Goal: Task Accomplishment & Management: Manage account settings

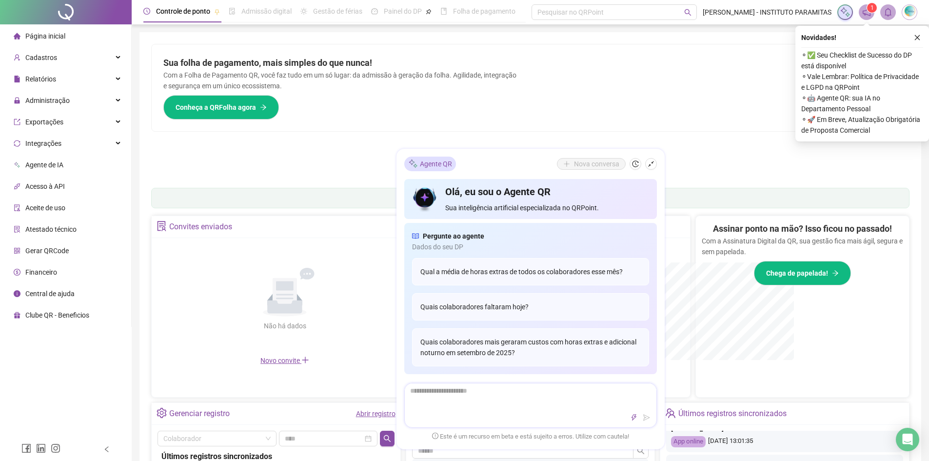
scroll to position [293, 0]
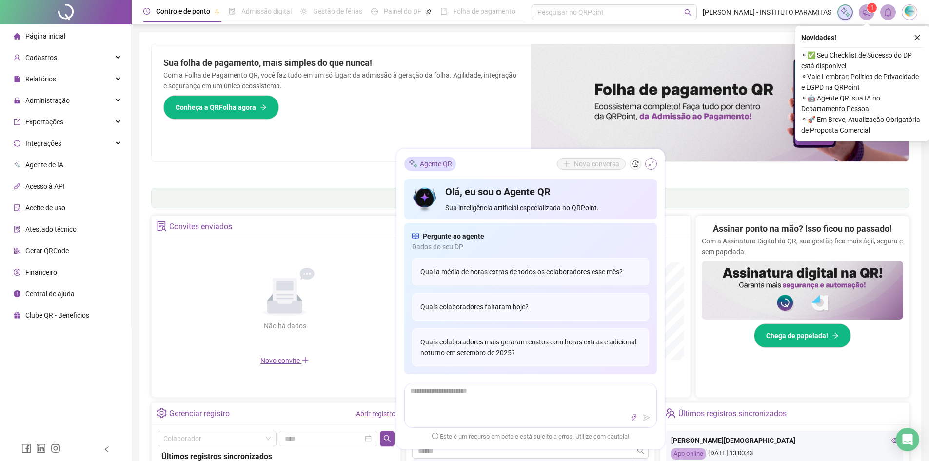
click at [647, 162] on icon "shrink" at bounding box center [650, 163] width 7 height 7
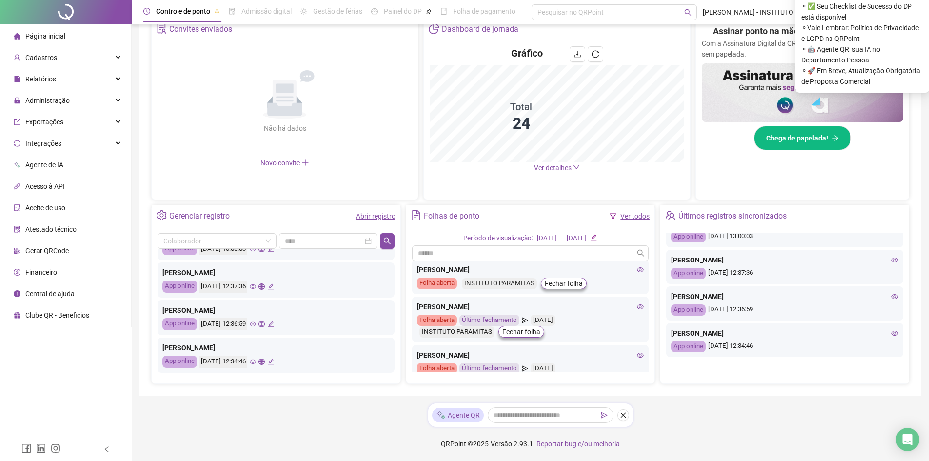
scroll to position [149, 0]
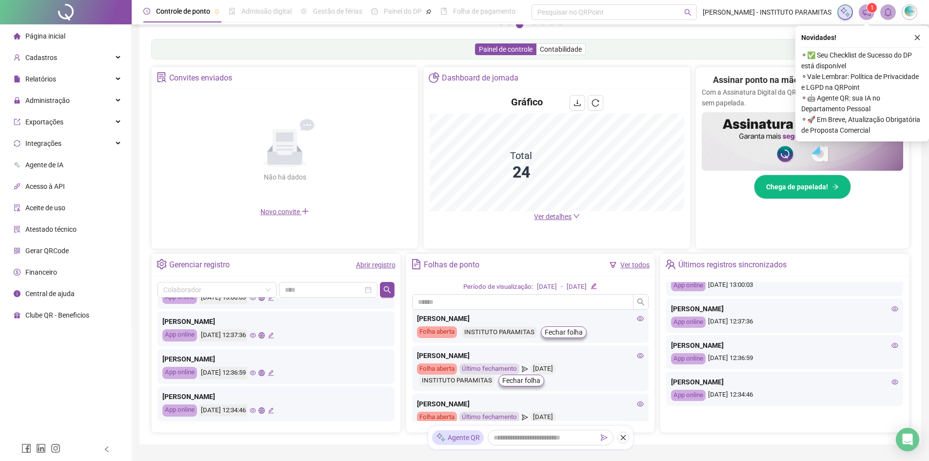
click at [919, 33] on button "button" at bounding box center [917, 38] width 12 height 12
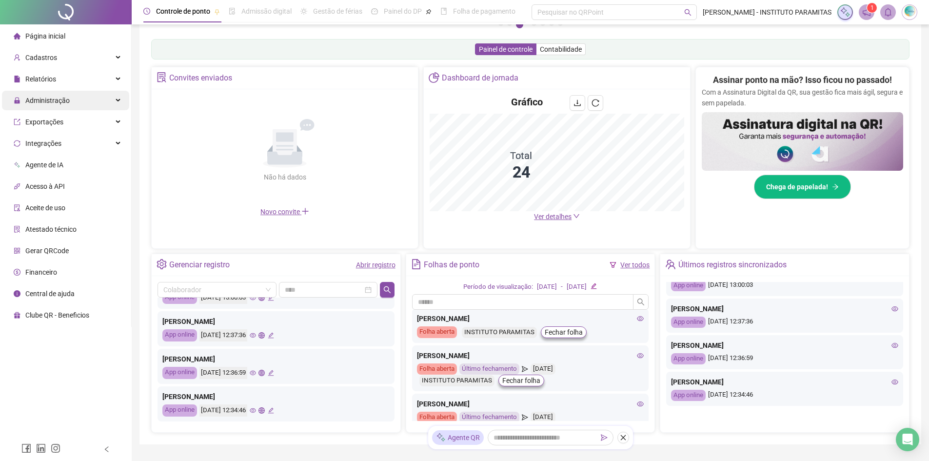
click at [121, 99] on div "Administração" at bounding box center [65, 101] width 127 height 20
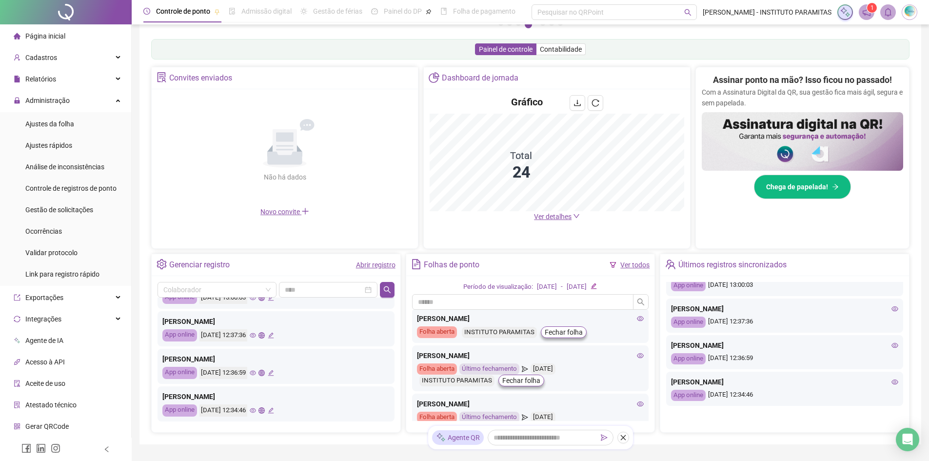
click at [575, 217] on icon "down" at bounding box center [576, 216] width 7 height 7
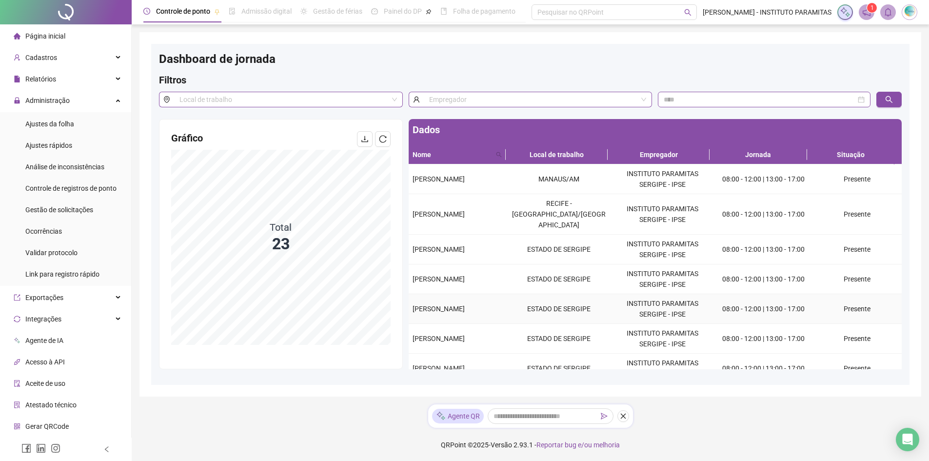
click at [465, 305] on span "[PERSON_NAME]" at bounding box center [438, 309] width 52 height 8
click at [852, 299] on td "Presente" at bounding box center [857, 309] width 89 height 30
click at [598, 294] on td "ESTADO DE SERGIPE" at bounding box center [558, 309] width 103 height 30
click at [559, 303] on td "ESTADO DE SERGIPE" at bounding box center [558, 309] width 103 height 30
click at [456, 95] on input "search" at bounding box center [533, 99] width 209 height 15
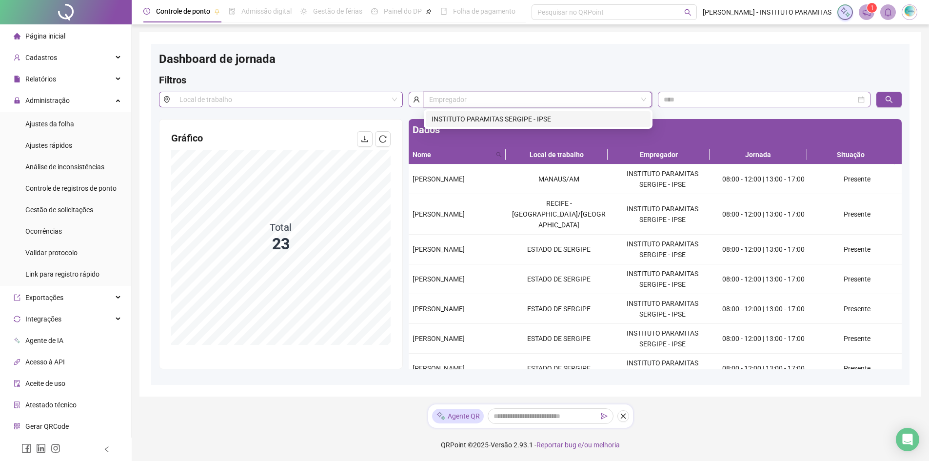
click at [456, 95] on input "search" at bounding box center [533, 99] width 209 height 15
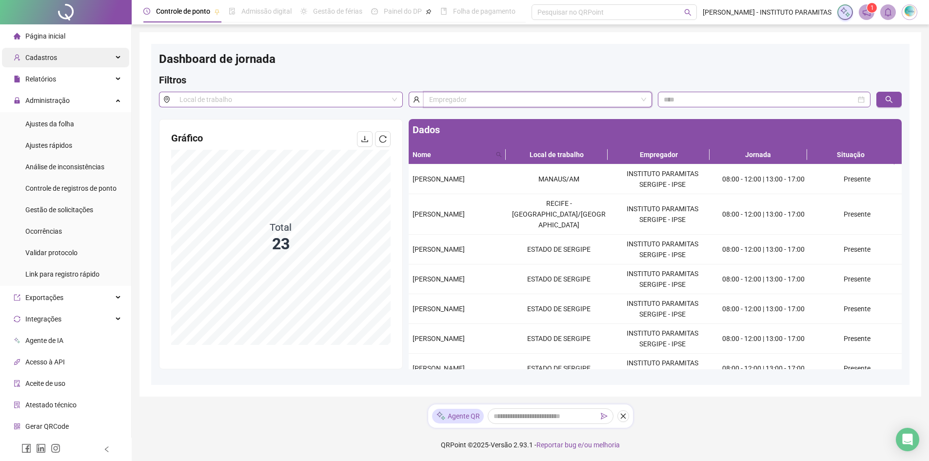
click at [55, 61] on div "Cadastros" at bounding box center [65, 58] width 127 height 20
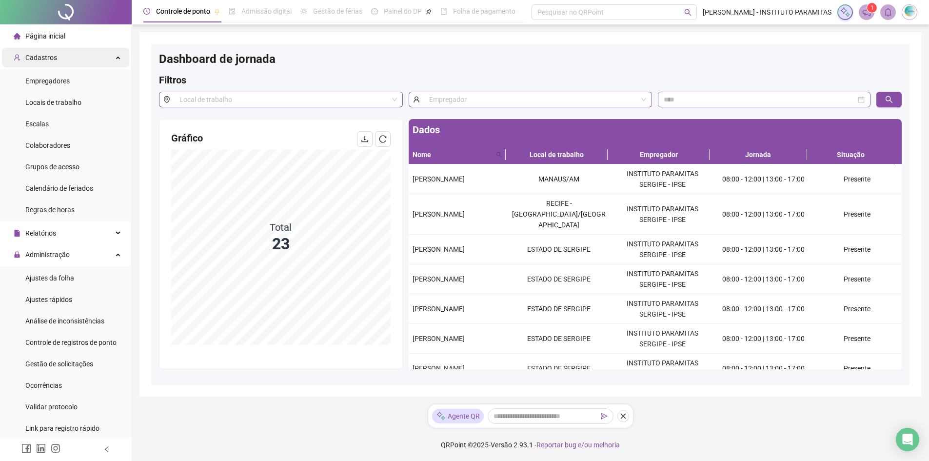
click at [55, 61] on div "Cadastros" at bounding box center [65, 58] width 127 height 20
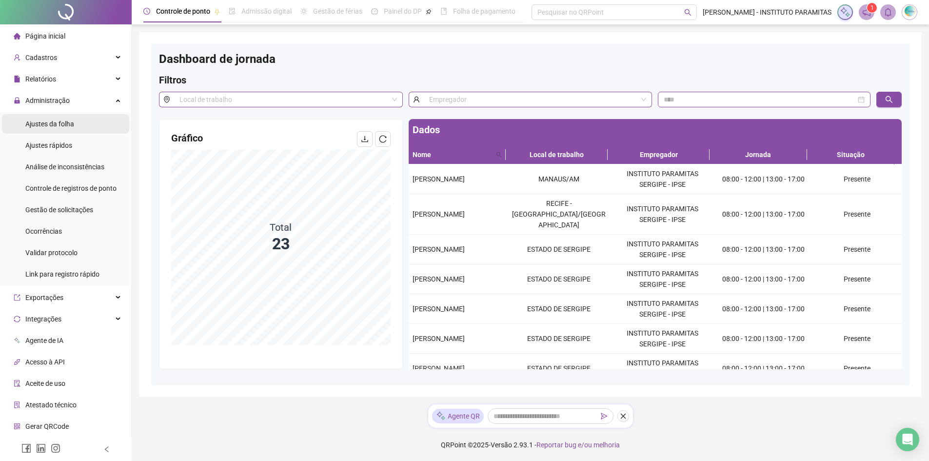
click at [67, 129] on div "Ajustes da folha" at bounding box center [49, 124] width 49 height 20
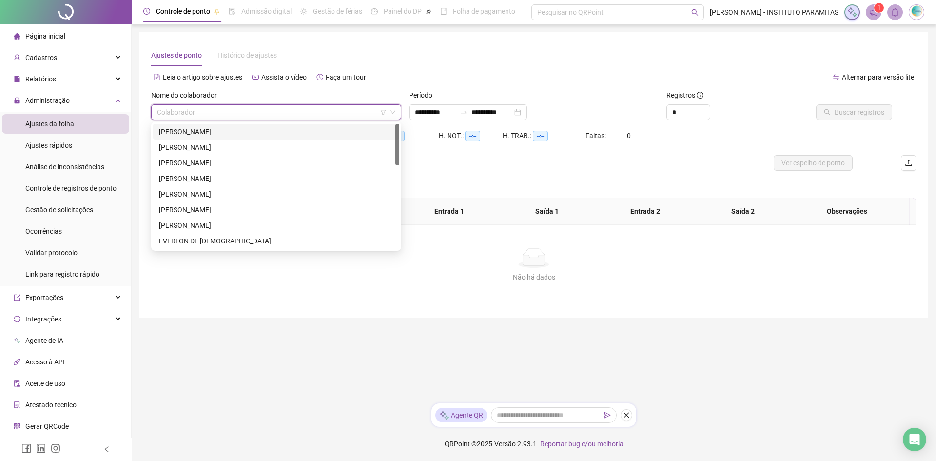
click at [205, 113] on input "search" at bounding box center [272, 112] width 230 height 15
click at [188, 192] on div "[PERSON_NAME]" at bounding box center [276, 194] width 235 height 11
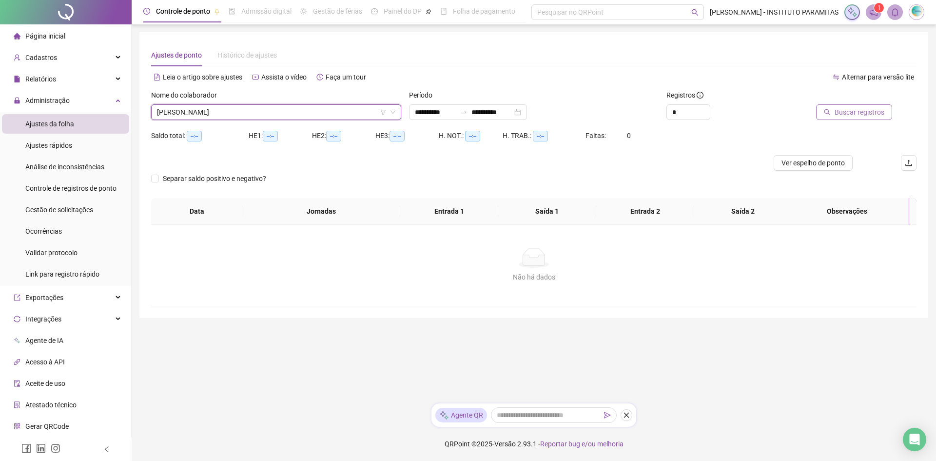
click at [840, 117] on span "Buscar registros" at bounding box center [860, 112] width 50 height 11
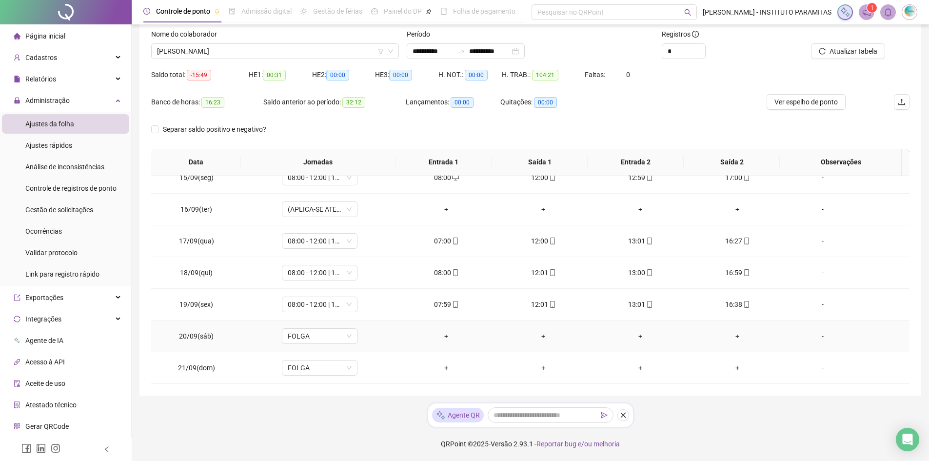
scroll to position [311, 0]
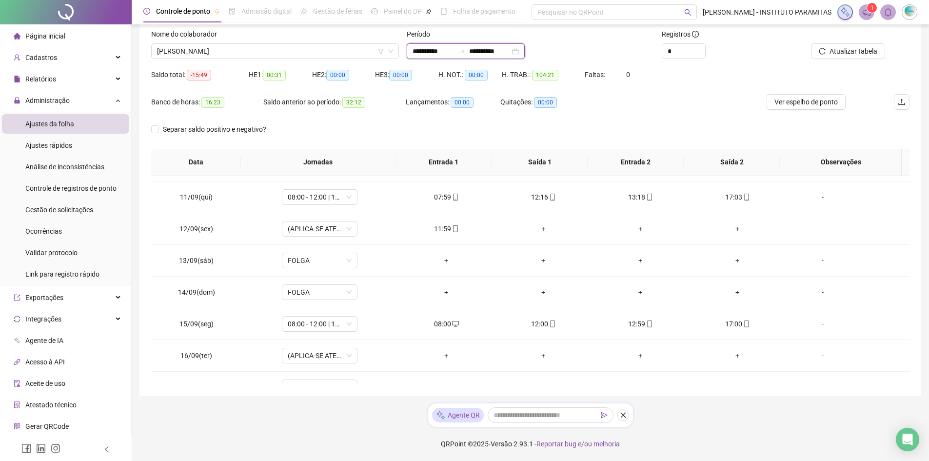
click at [499, 52] on input "**********" at bounding box center [489, 51] width 41 height 11
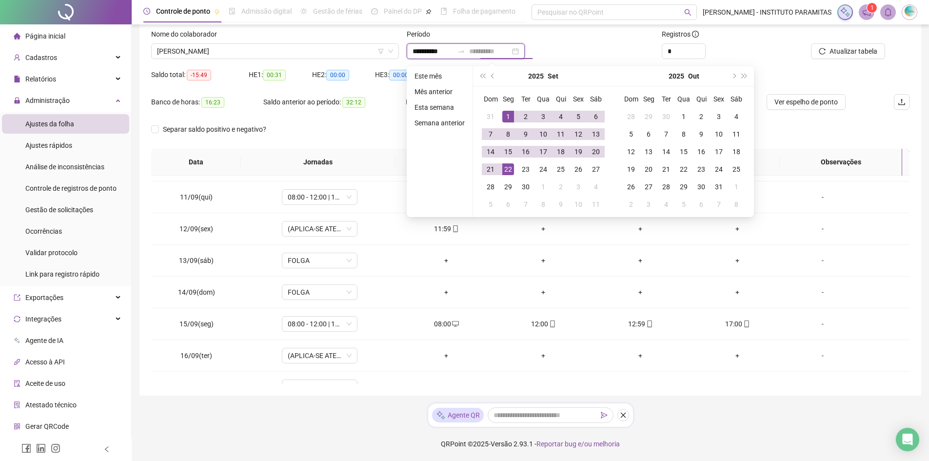
type input "**********"
click at [510, 168] on div "22" at bounding box center [508, 169] width 12 height 12
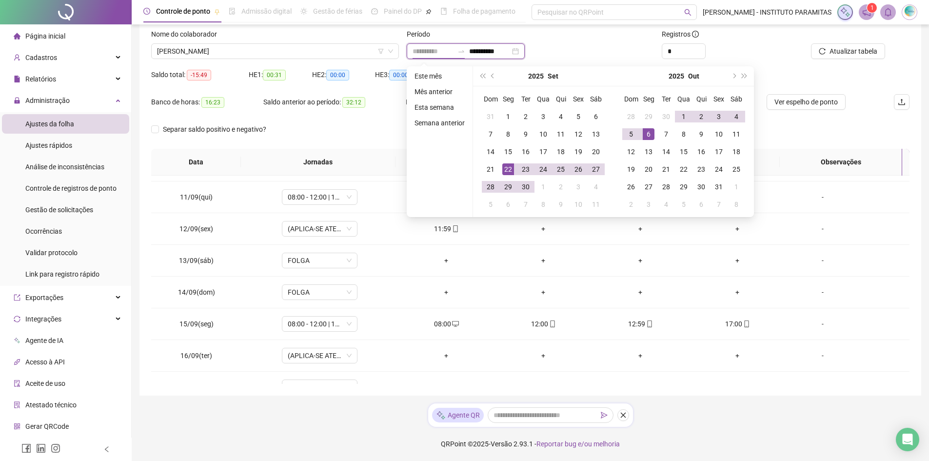
type input "**********"
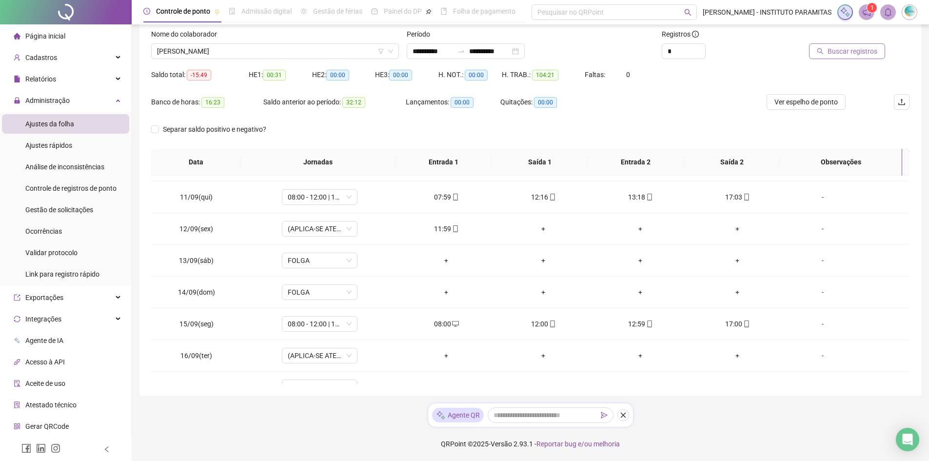
click at [828, 57] on button "Buscar registros" at bounding box center [847, 51] width 76 height 16
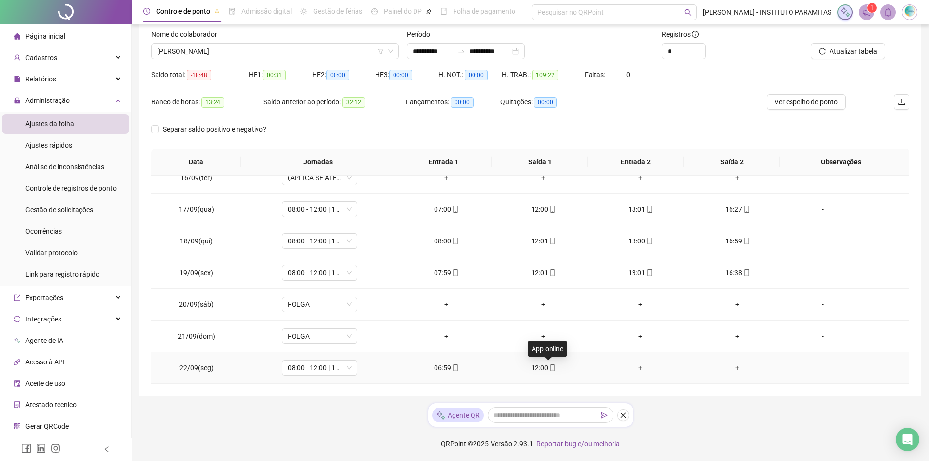
click at [549, 367] on icon "mobile" at bounding box center [552, 367] width 7 height 7
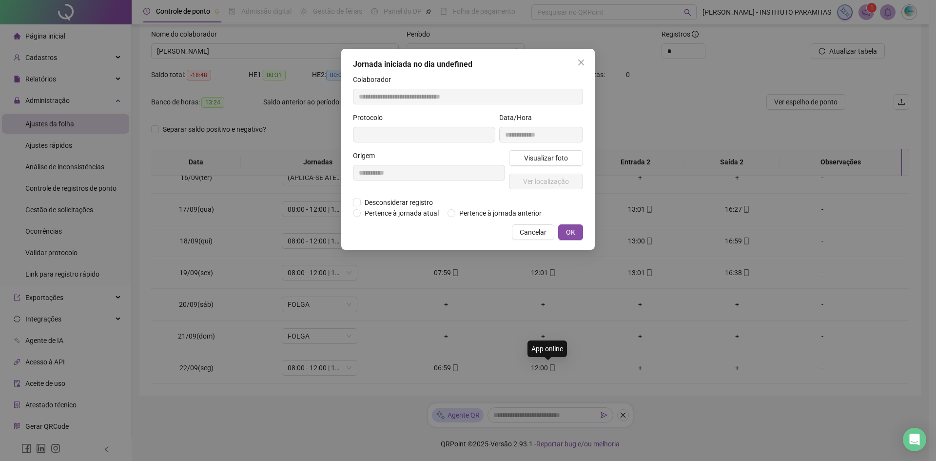
type input "**********"
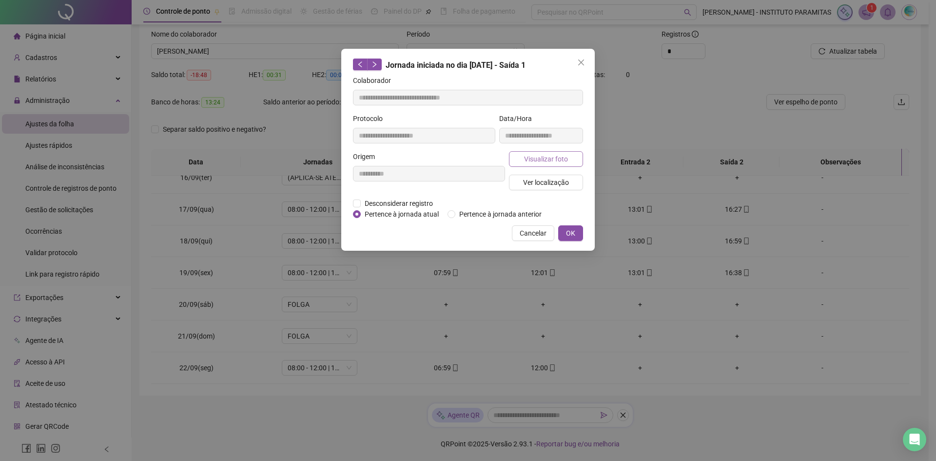
click at [545, 158] on span "Visualizar foto" at bounding box center [546, 159] width 44 height 11
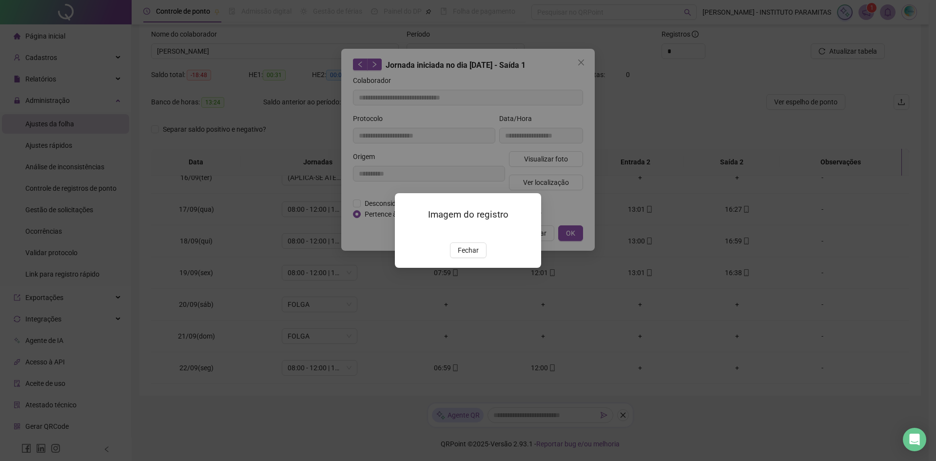
click at [407, 232] on img at bounding box center [407, 232] width 0 height 0
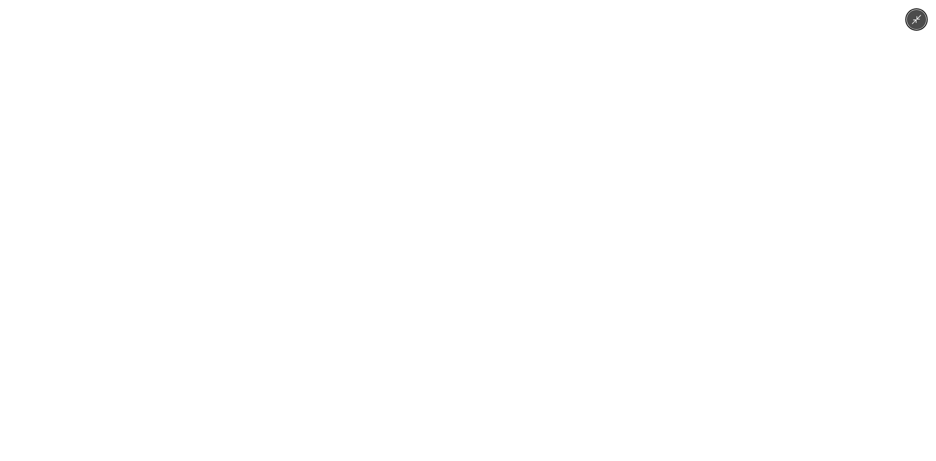
click at [445, 261] on img at bounding box center [468, 230] width 346 height 461
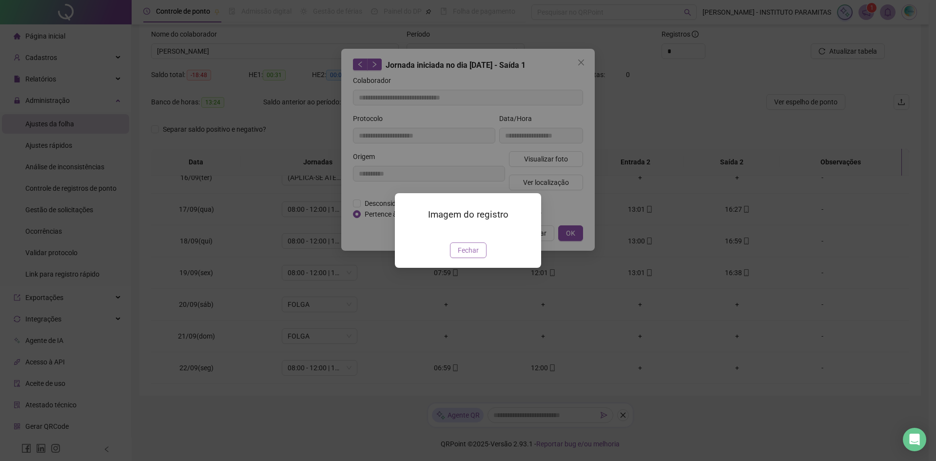
click at [463, 255] on span "Fechar" at bounding box center [468, 250] width 21 height 11
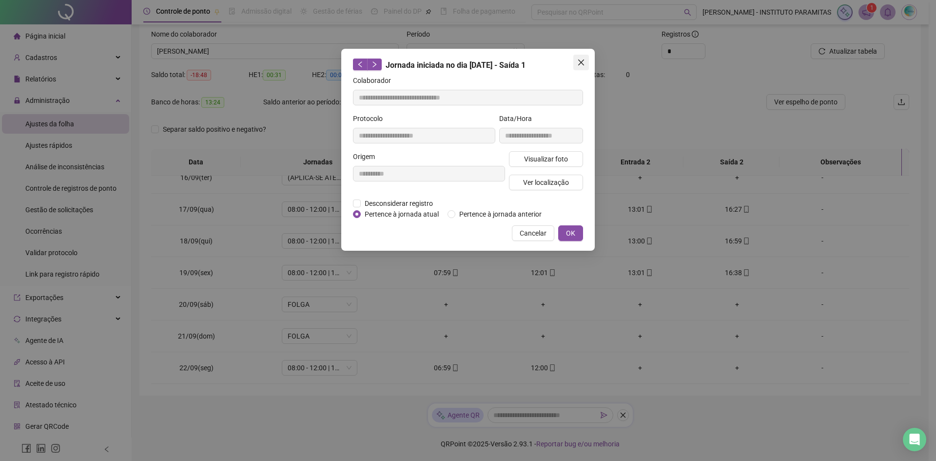
click at [580, 64] on icon "close" at bounding box center [581, 62] width 6 height 6
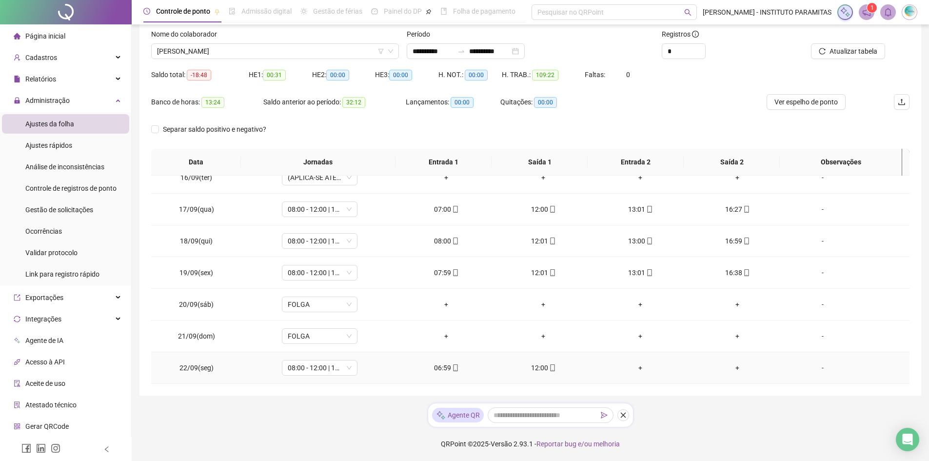
click at [452, 367] on icon "mobile" at bounding box center [455, 367] width 7 height 7
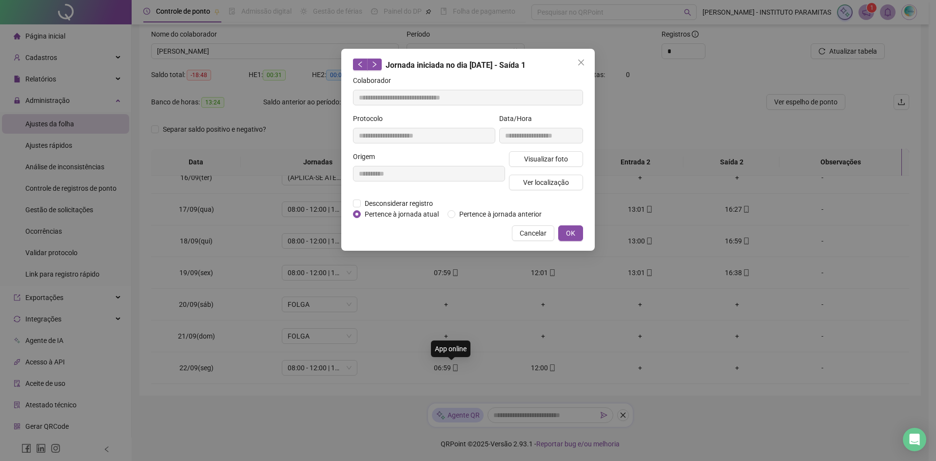
type input "**********"
click at [526, 157] on span "Visualizar foto" at bounding box center [546, 159] width 44 height 11
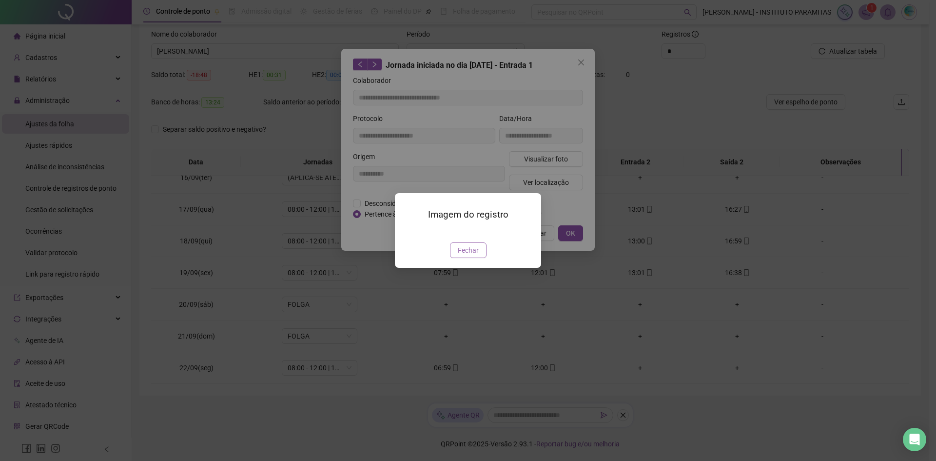
click at [467, 255] on span "Fechar" at bounding box center [468, 250] width 21 height 11
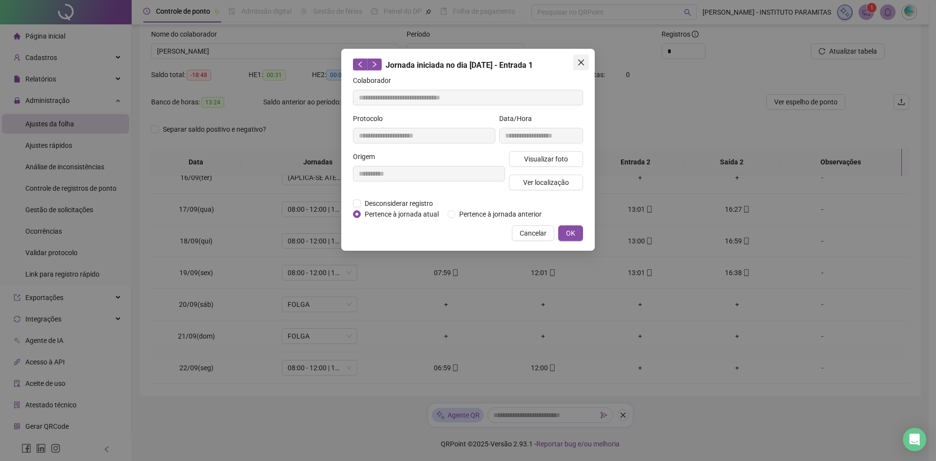
click at [582, 66] on button "Close" at bounding box center [581, 63] width 16 height 16
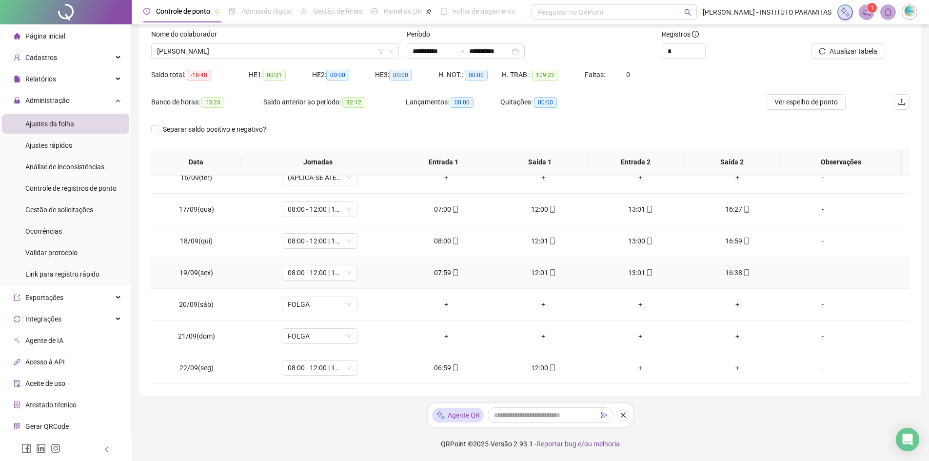
click at [452, 272] on icon "mobile" at bounding box center [455, 272] width 7 height 7
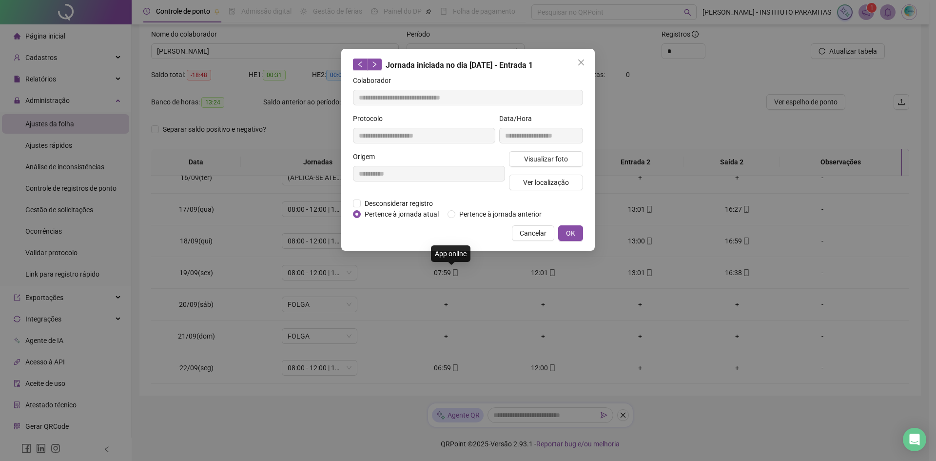
type input "**********"
click at [545, 157] on span "Visualizar foto" at bounding box center [546, 159] width 44 height 11
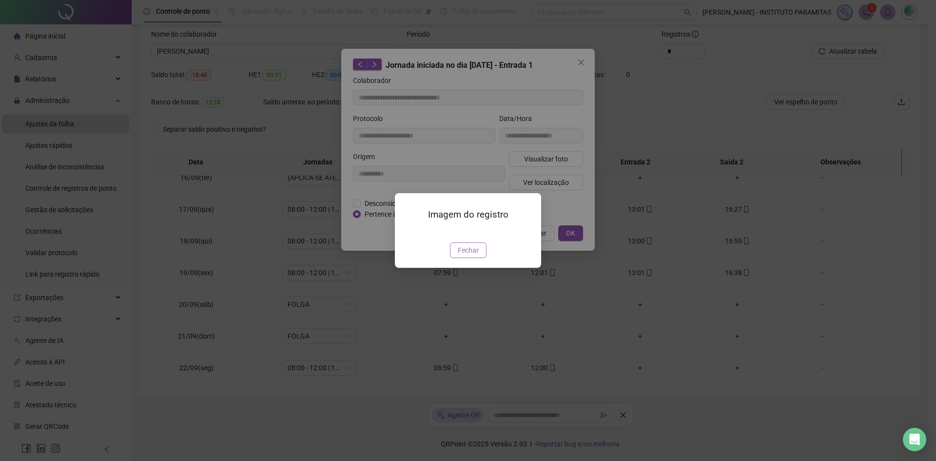
click at [464, 255] on span "Fechar" at bounding box center [468, 250] width 21 height 11
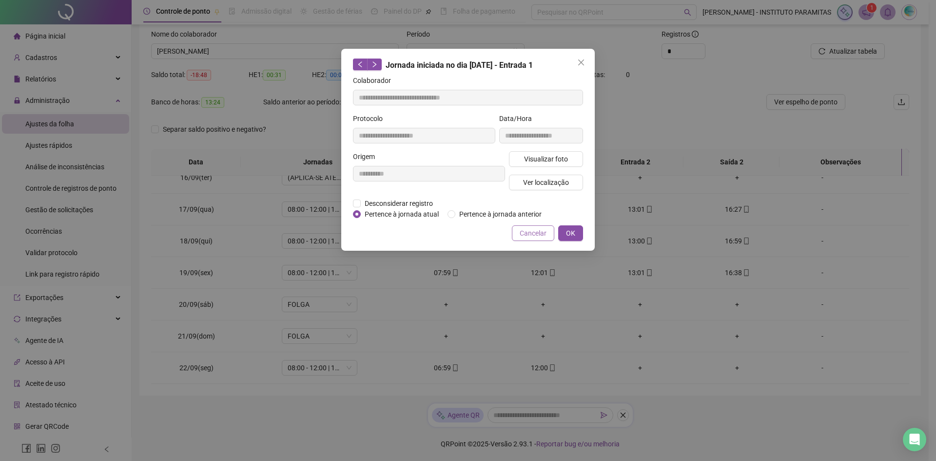
click at [537, 234] on span "Cancelar" at bounding box center [533, 233] width 27 height 11
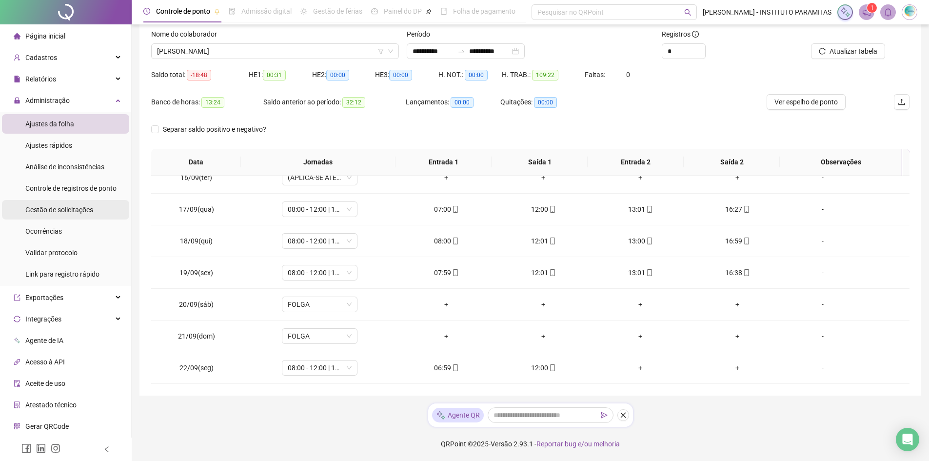
click at [63, 214] on div "Gestão de solicitações" at bounding box center [59, 210] width 68 height 20
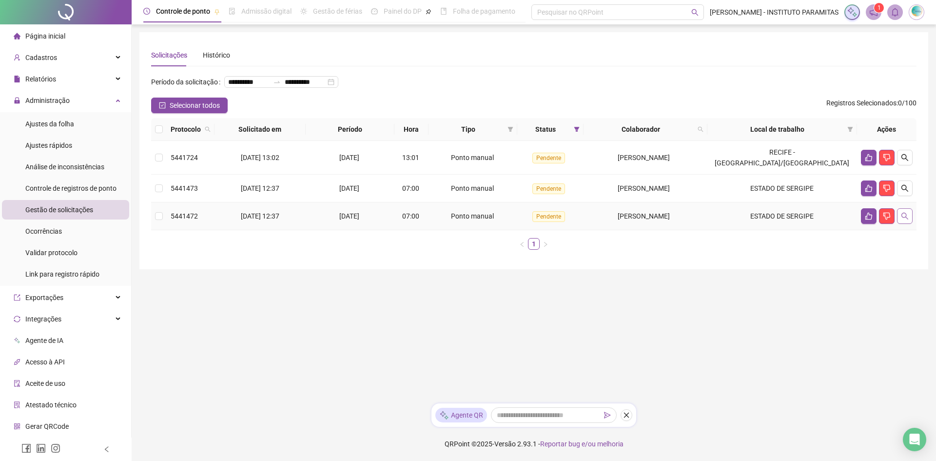
click at [910, 224] on button "button" at bounding box center [905, 216] width 16 height 16
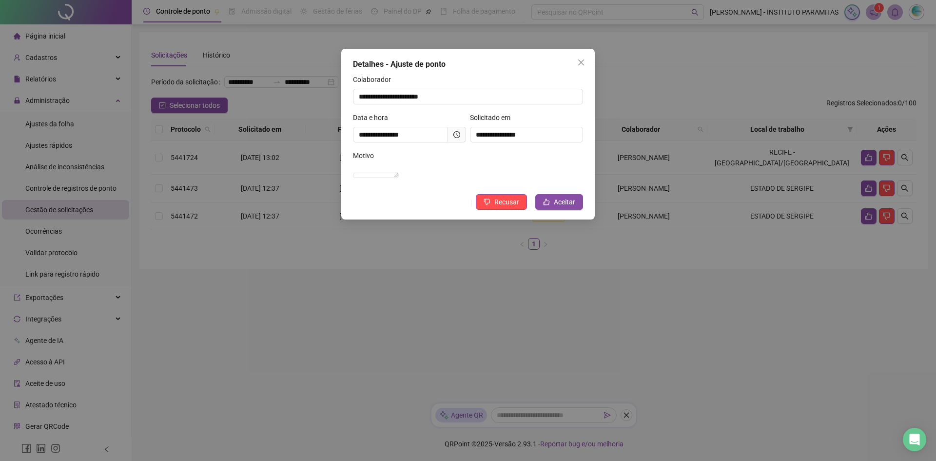
click at [457, 135] on icon "clock-circle" at bounding box center [456, 134] width 7 height 7
click at [552, 209] on button "Aceitar" at bounding box center [559, 202] width 48 height 16
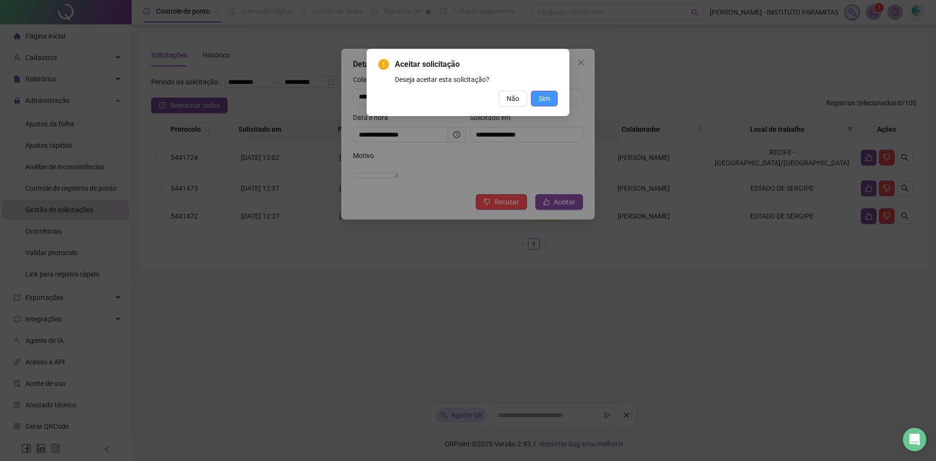
click at [538, 93] on button "Sim" at bounding box center [544, 99] width 27 height 16
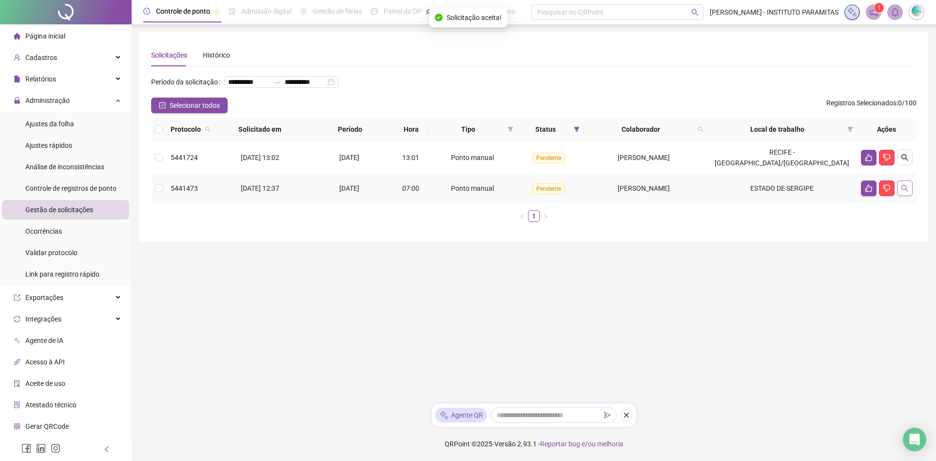
click at [904, 196] on button "button" at bounding box center [905, 188] width 16 height 16
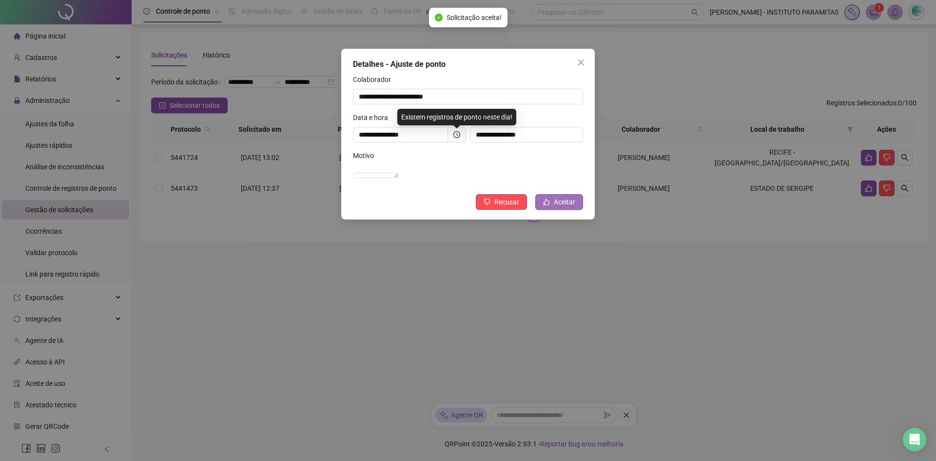
click at [551, 207] on button "Aceitar" at bounding box center [559, 202] width 48 height 16
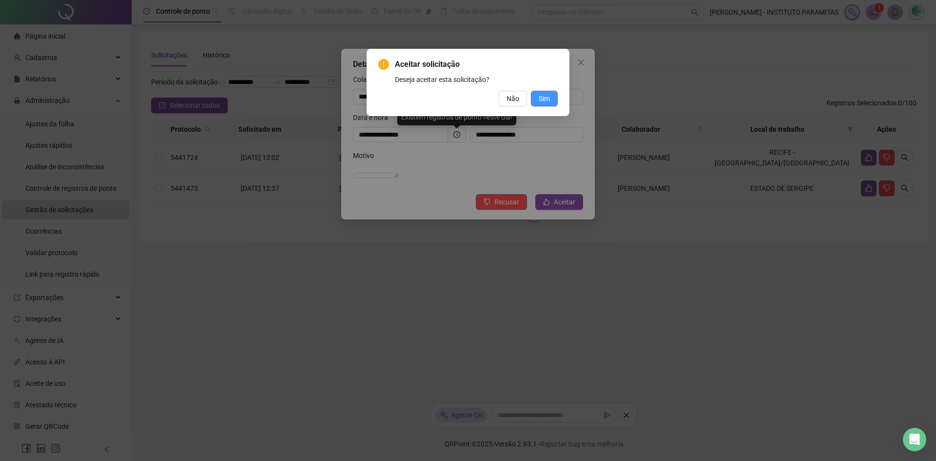
click at [543, 92] on button "Sim" at bounding box center [544, 99] width 27 height 16
click at [548, 100] on span "Sim" at bounding box center [544, 98] width 11 height 11
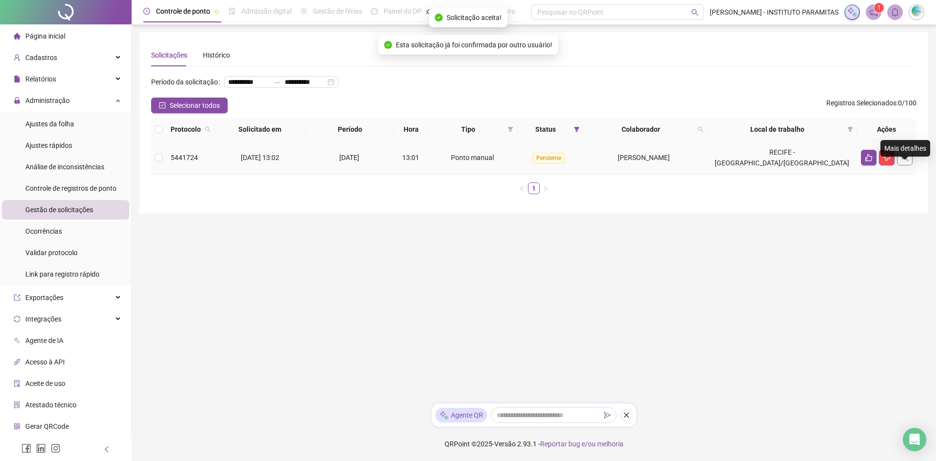
click at [907, 161] on icon "search" at bounding box center [905, 158] width 8 height 8
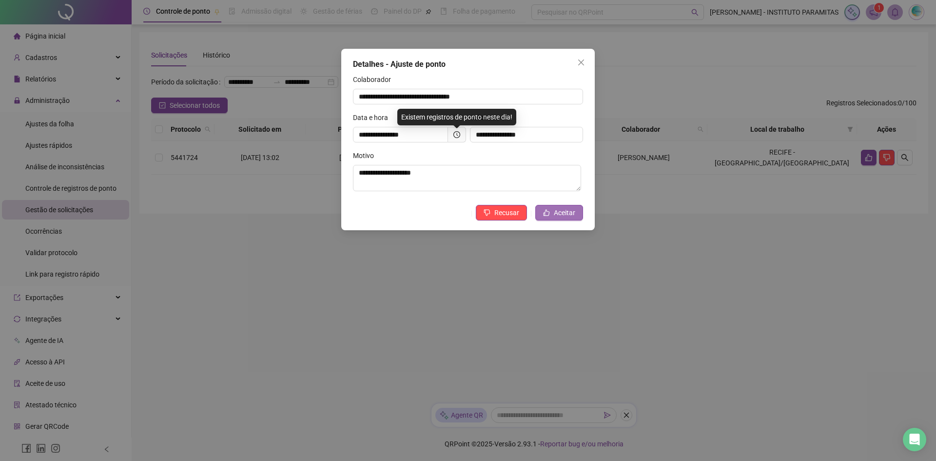
click at [553, 205] on button "Aceitar" at bounding box center [559, 213] width 48 height 16
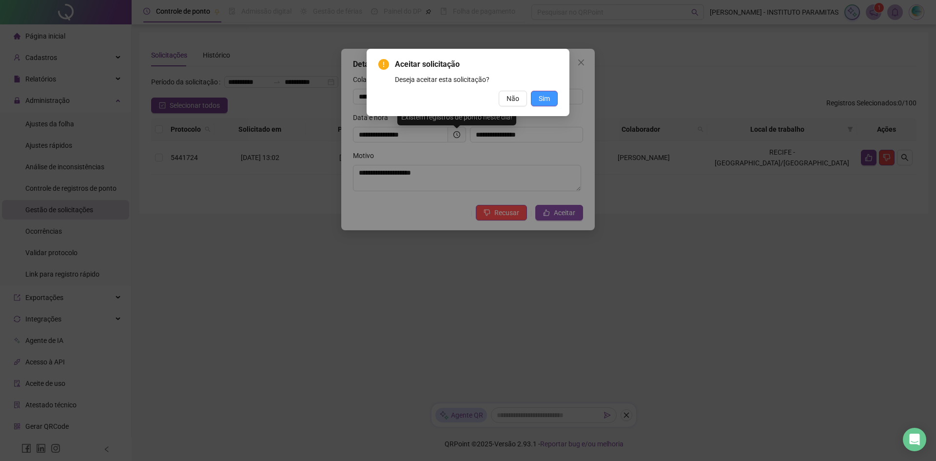
click at [547, 103] on span "Sim" at bounding box center [544, 98] width 11 height 11
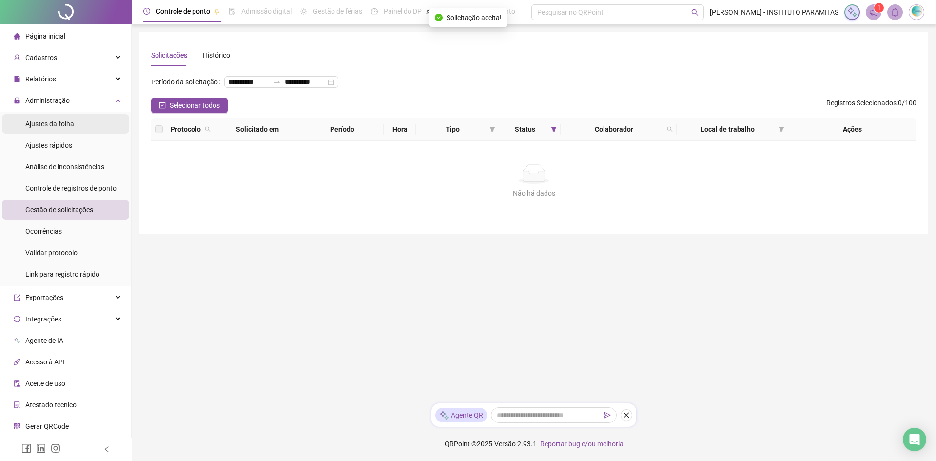
click at [52, 132] on div "Ajustes da folha" at bounding box center [49, 124] width 49 height 20
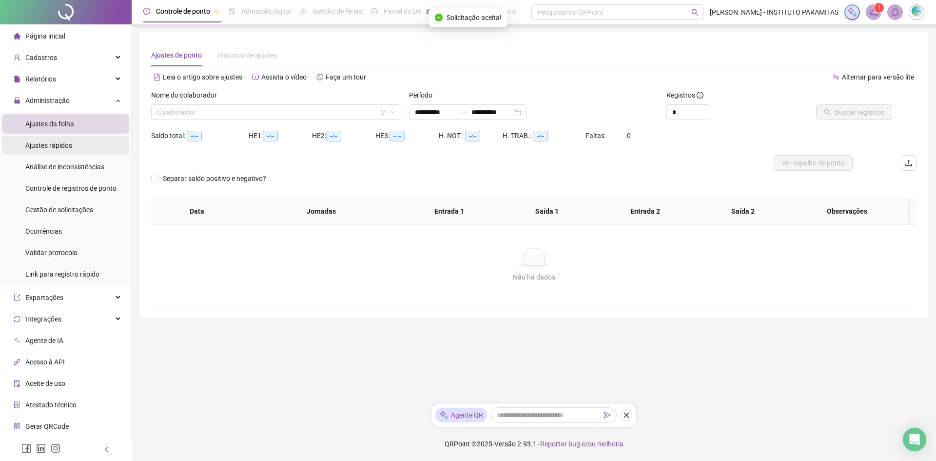
type input "**********"
click at [61, 147] on span "Ajustes rápidos" at bounding box center [48, 145] width 47 height 8
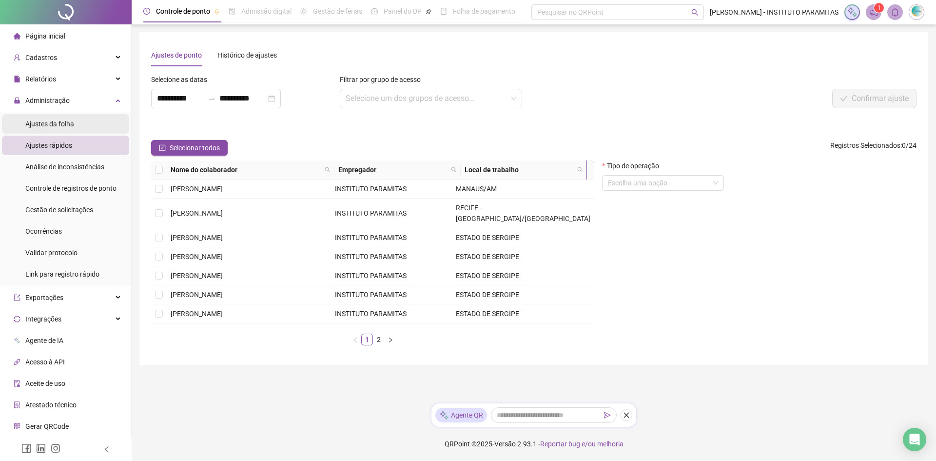
click at [78, 131] on li "Ajustes da folha" at bounding box center [65, 124] width 127 height 20
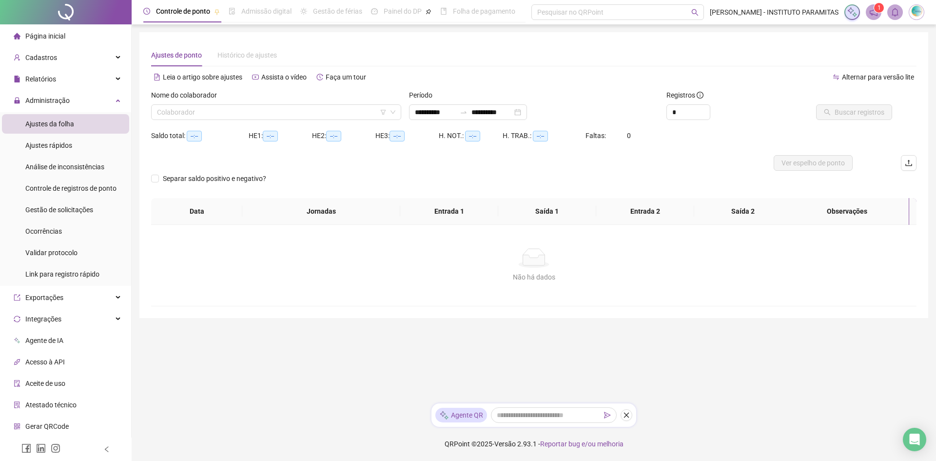
type input "**********"
click at [244, 118] on input "search" at bounding box center [272, 112] width 230 height 15
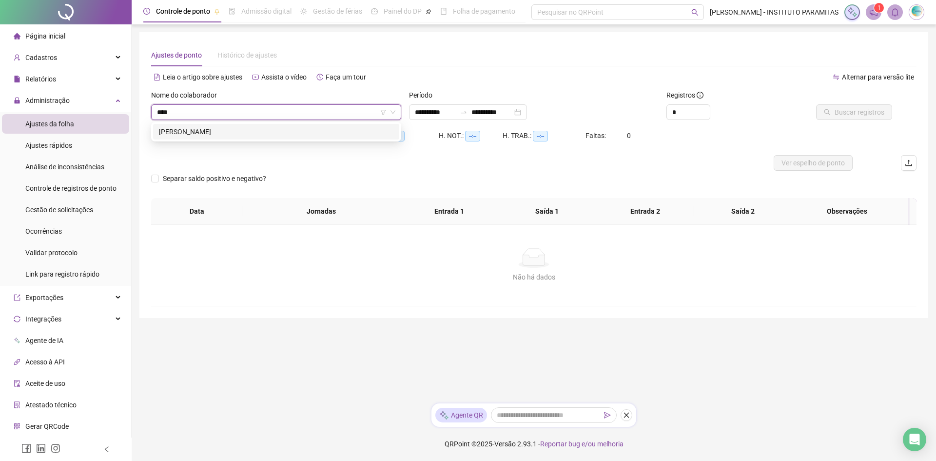
type input "*****"
click at [249, 130] on div "[PERSON_NAME]" at bounding box center [276, 131] width 235 height 11
click at [512, 108] on input "**********" at bounding box center [491, 112] width 41 height 11
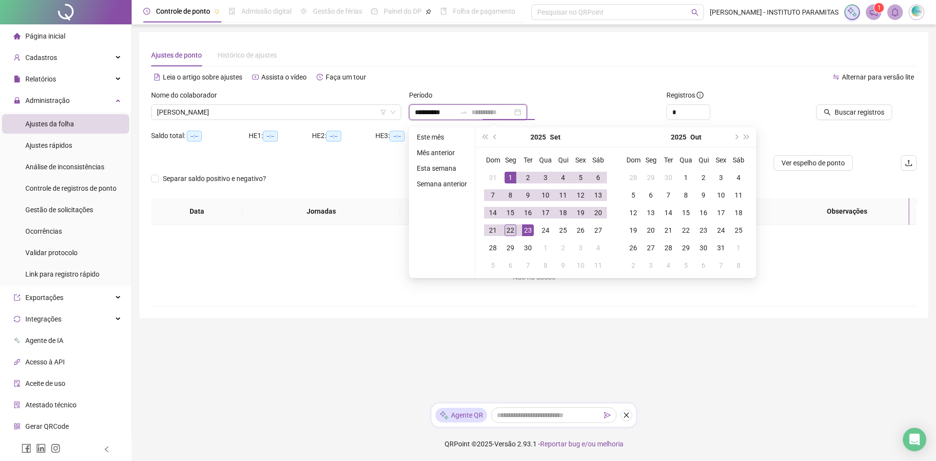
type input "**********"
click at [510, 226] on div "22" at bounding box center [511, 230] width 12 height 12
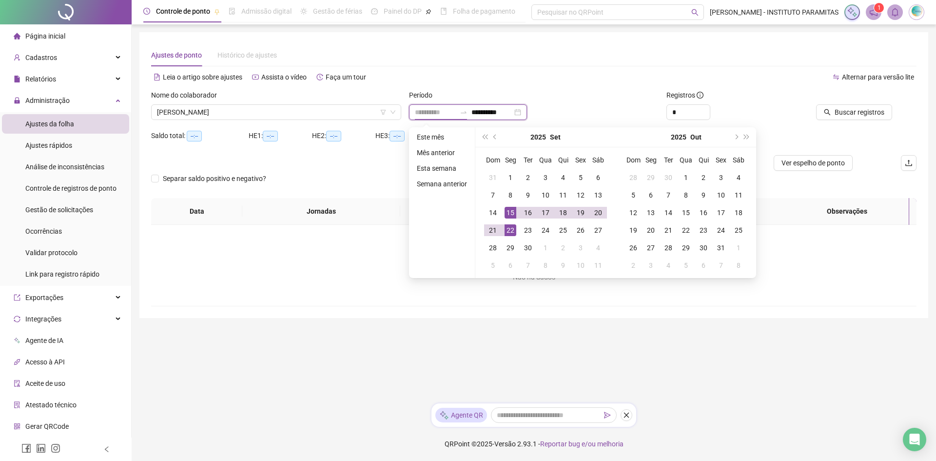
type input "**********"
click at [506, 233] on div "22" at bounding box center [511, 230] width 12 height 12
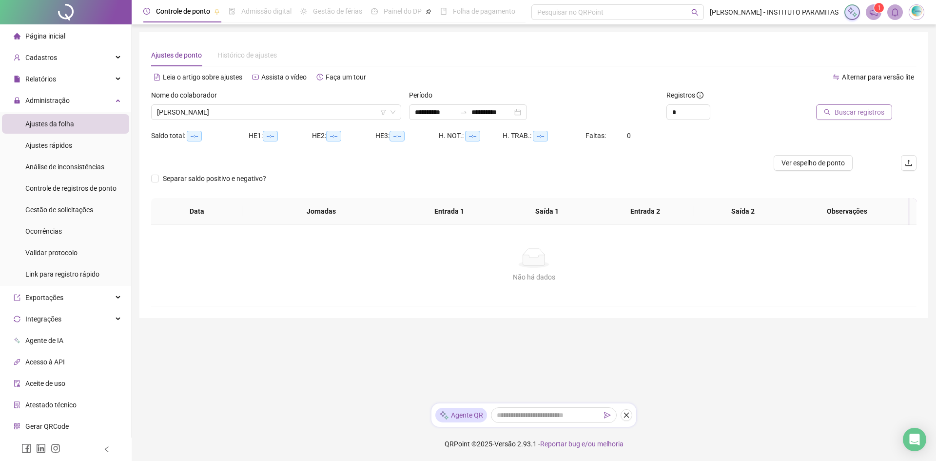
click at [875, 105] on button "Buscar registros" at bounding box center [854, 112] width 76 height 16
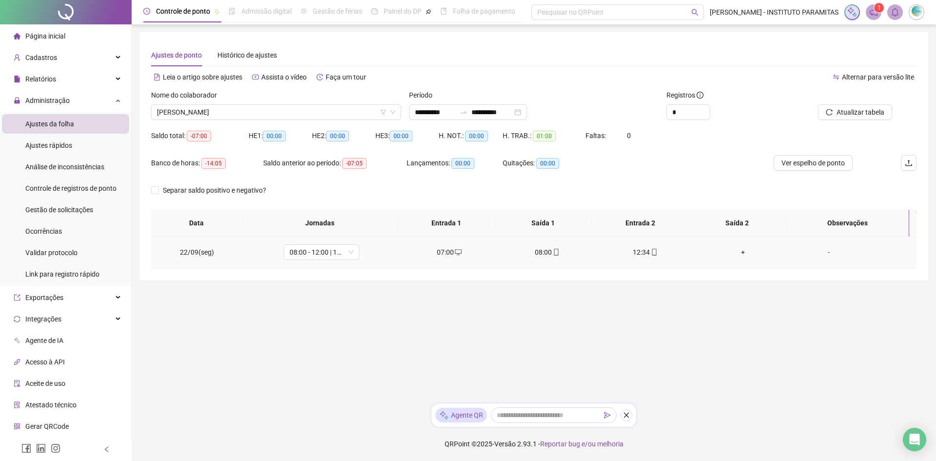
click at [448, 252] on div "07:00" at bounding box center [449, 252] width 82 height 11
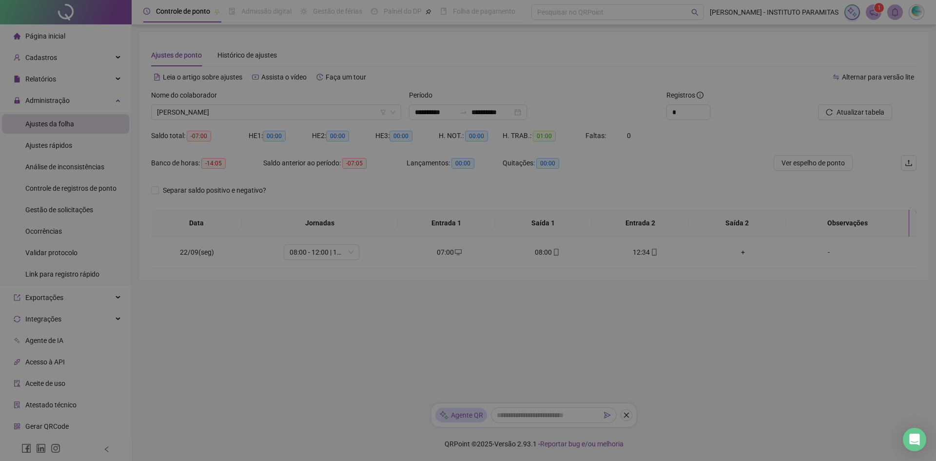
type input "**********"
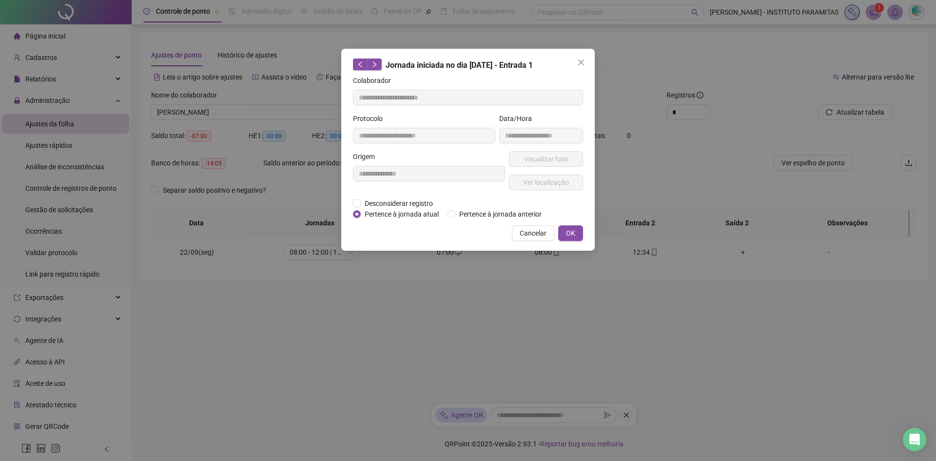
click at [473, 275] on div "**********" at bounding box center [468, 230] width 936 height 461
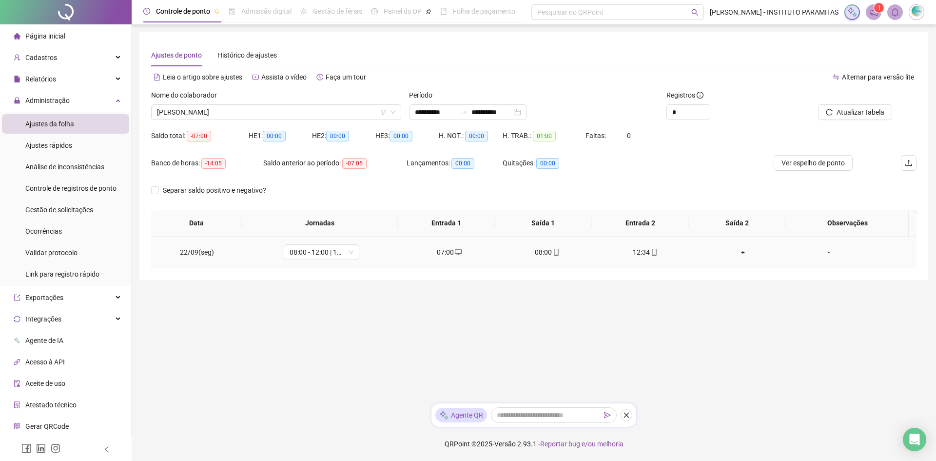
click at [554, 252] on icon "mobile" at bounding box center [556, 252] width 4 height 7
type input "**********"
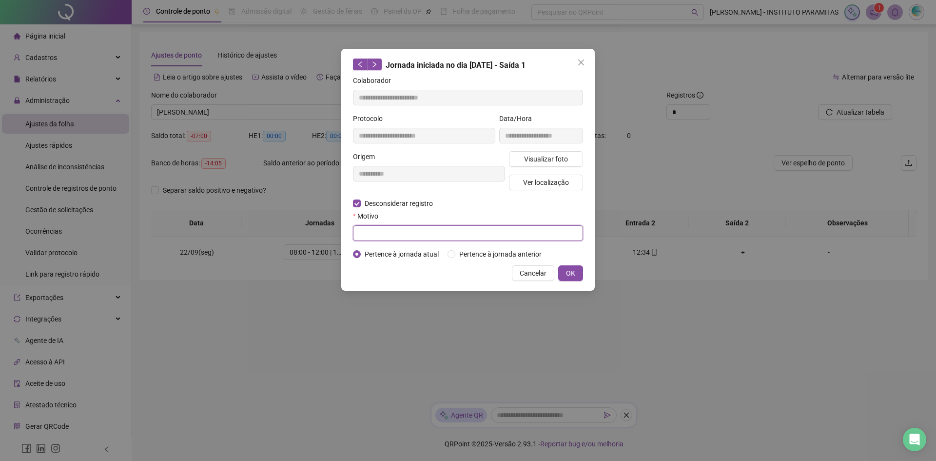
click at [408, 237] on input "text" at bounding box center [468, 233] width 230 height 16
type input "**********"
click at [570, 277] on span "OK" at bounding box center [570, 273] width 9 height 11
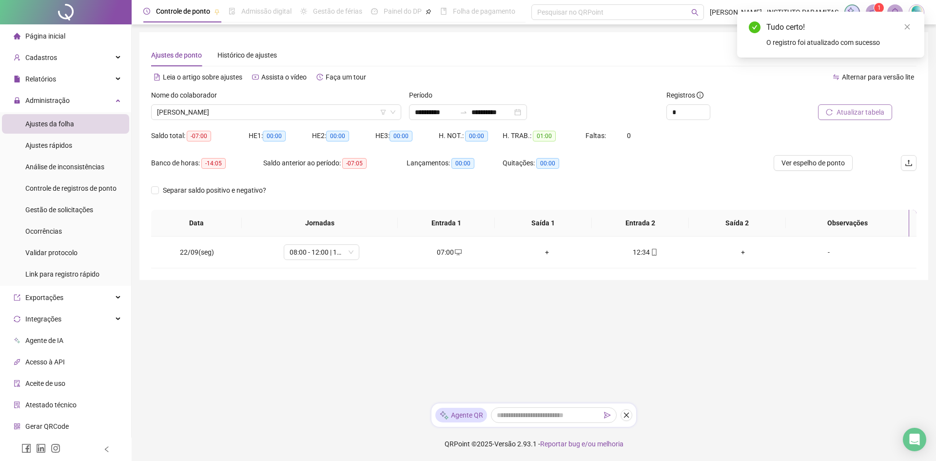
click at [877, 111] on span "Atualizar tabela" at bounding box center [861, 112] width 48 height 11
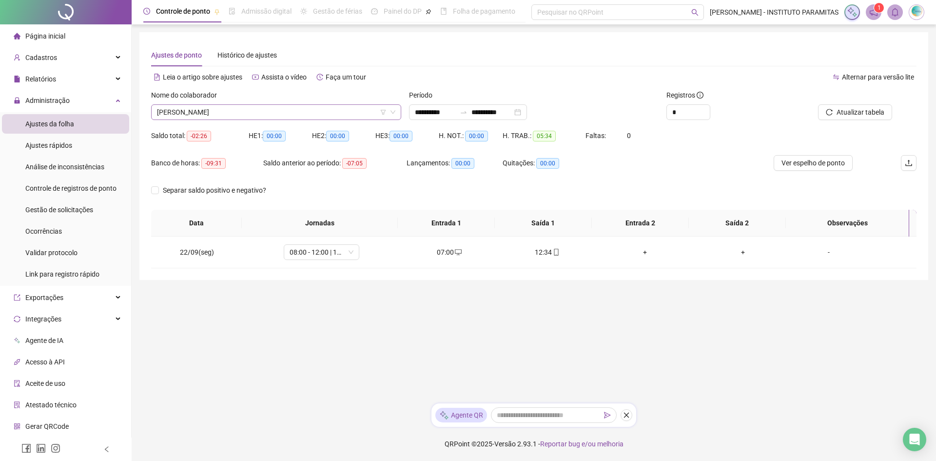
click at [332, 116] on span "[PERSON_NAME]" at bounding box center [276, 112] width 238 height 15
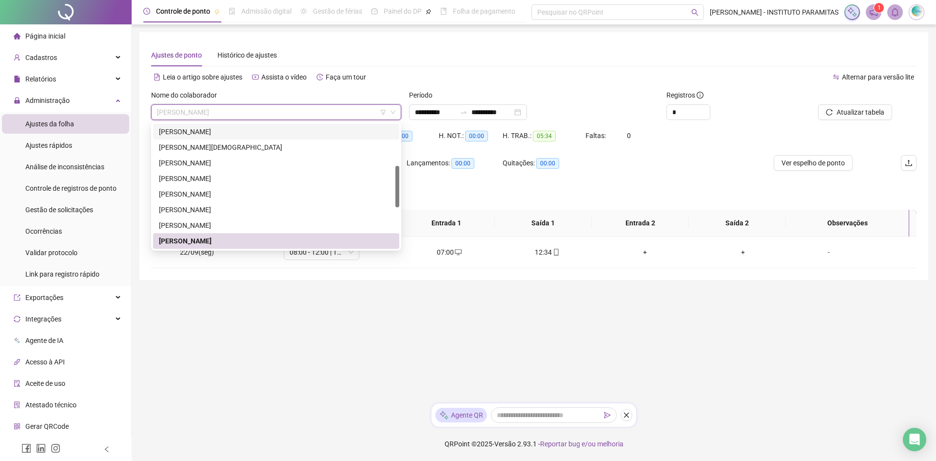
click at [233, 137] on div "[PERSON_NAME]" at bounding box center [276, 132] width 246 height 16
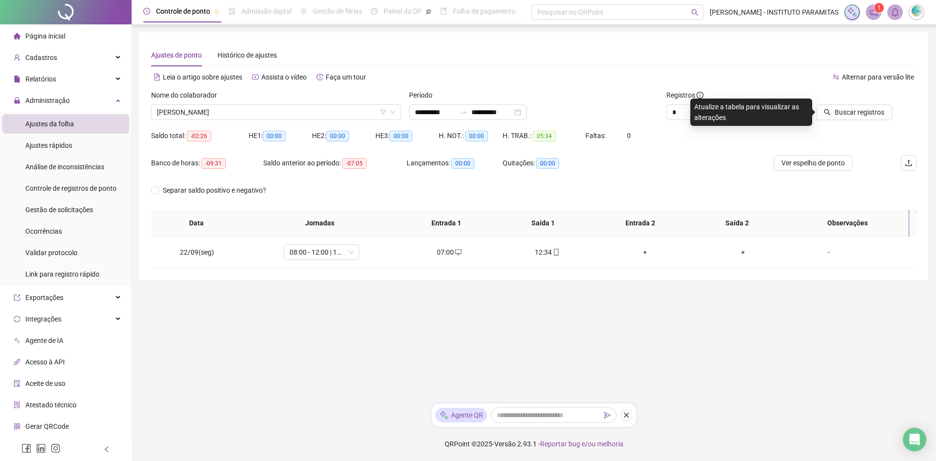
click at [843, 120] on div "Buscar registros" at bounding box center [856, 109] width 129 height 38
click at [852, 110] on span "Buscar registros" at bounding box center [860, 112] width 50 height 11
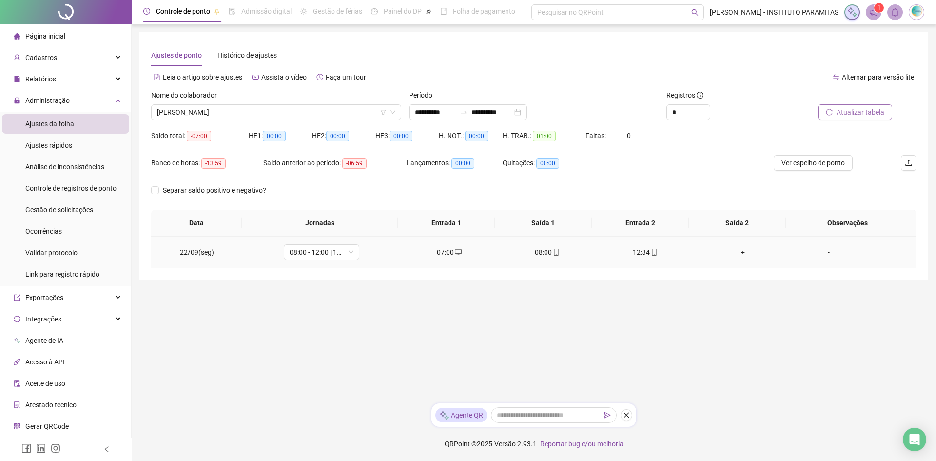
click at [554, 255] on icon "mobile" at bounding box center [556, 252] width 4 height 7
type input "**********"
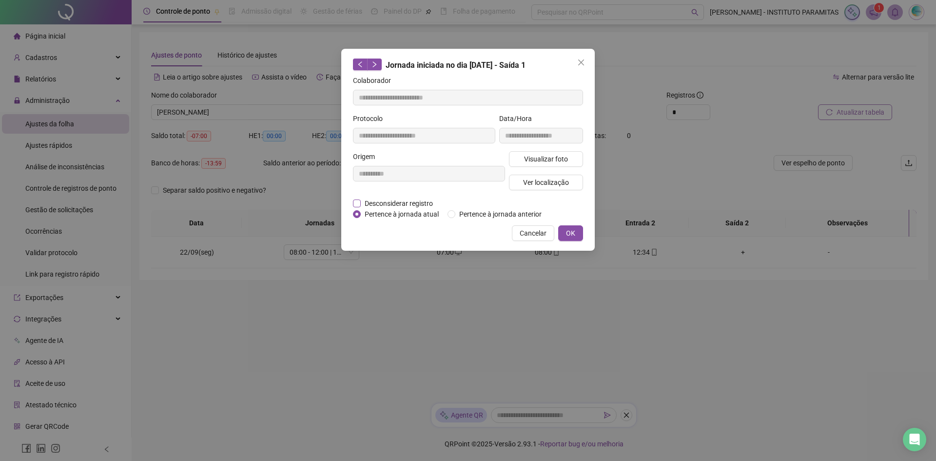
click at [386, 205] on span "Desconsiderar registro" at bounding box center [399, 203] width 76 height 11
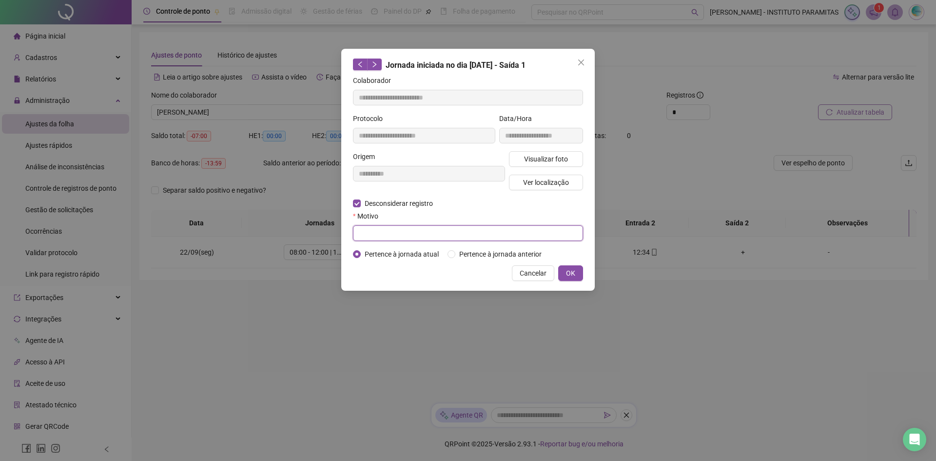
click at [391, 231] on input "text" at bounding box center [468, 233] width 230 height 16
type input "**********"
click at [567, 275] on span "OK" at bounding box center [570, 273] width 9 height 11
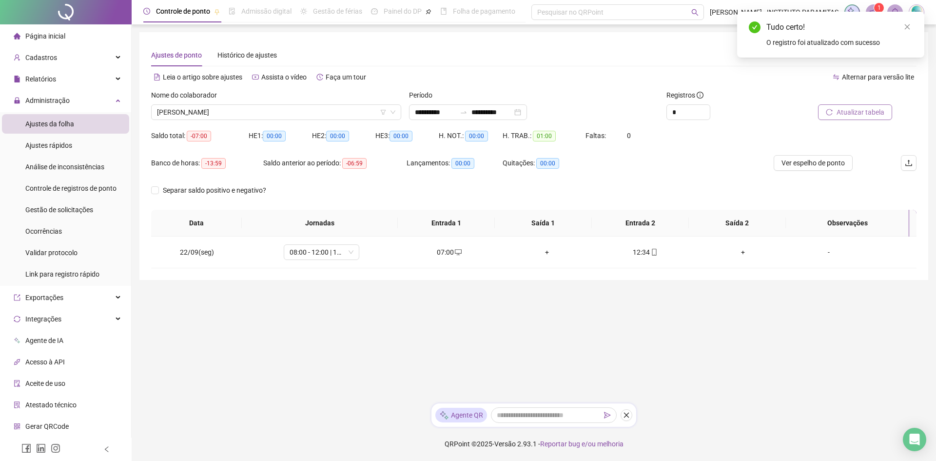
click at [869, 108] on span "Atualizar tabela" at bounding box center [861, 112] width 48 height 11
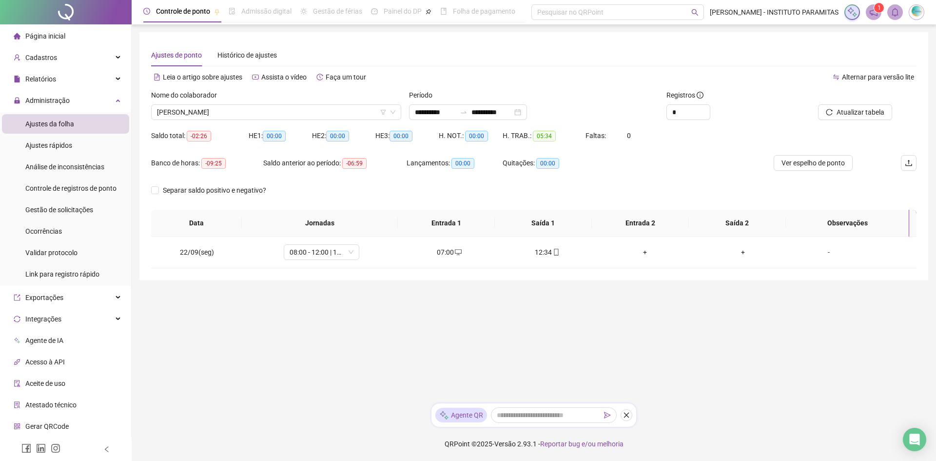
drag, startPoint x: 46, startPoint y: 30, endPoint x: 50, endPoint y: 40, distance: 11.0
click at [46, 30] on div "Página inicial" at bounding box center [40, 36] width 52 height 20
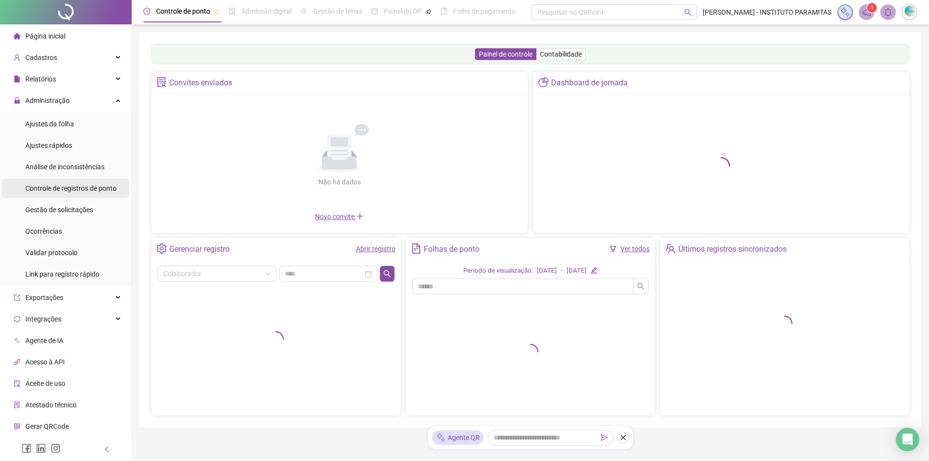
click at [77, 184] on span "Controle de registros de ponto" at bounding box center [70, 188] width 91 height 8
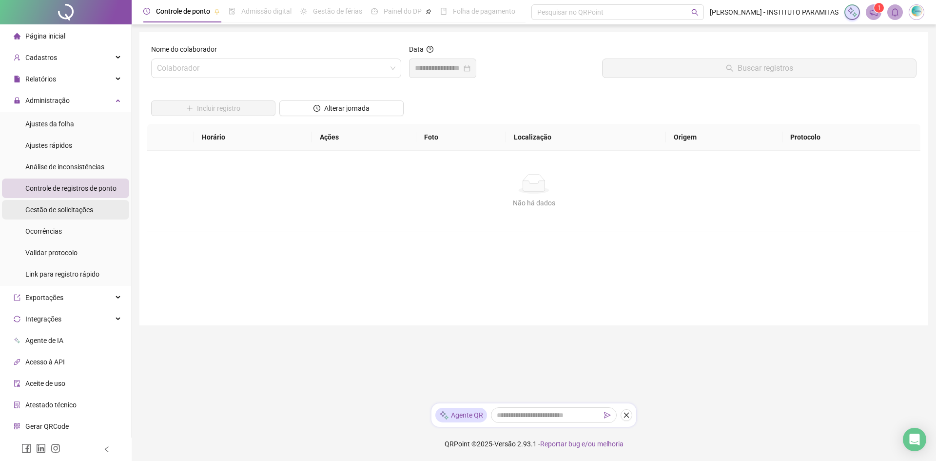
click at [87, 214] on span "Gestão de solicitações" at bounding box center [59, 210] width 68 height 8
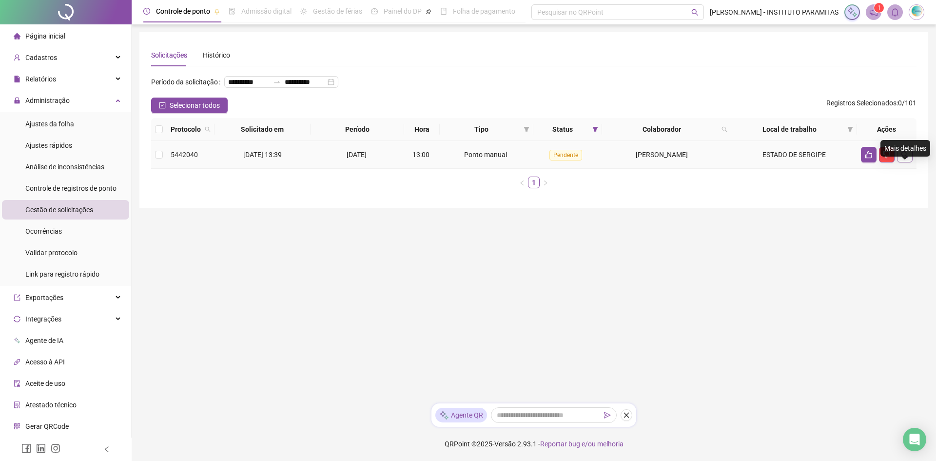
click at [902, 158] on icon "search" at bounding box center [905, 155] width 8 height 8
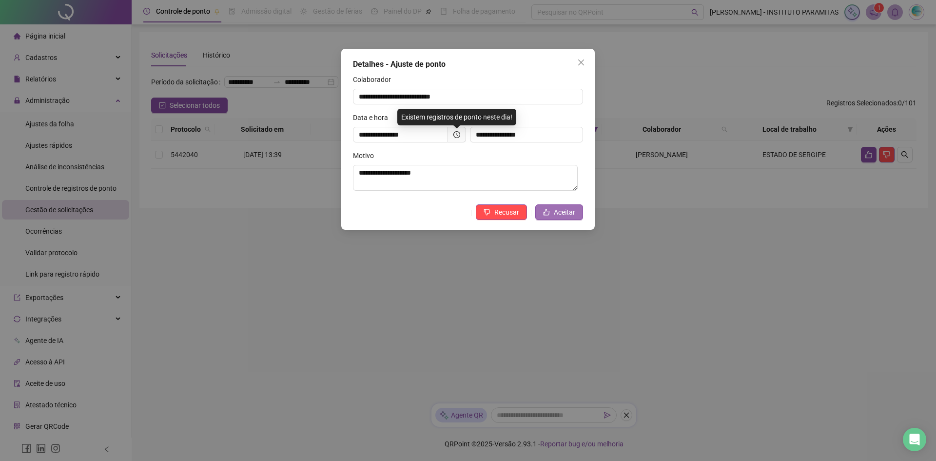
click at [560, 215] on span "Aceitar" at bounding box center [564, 212] width 21 height 11
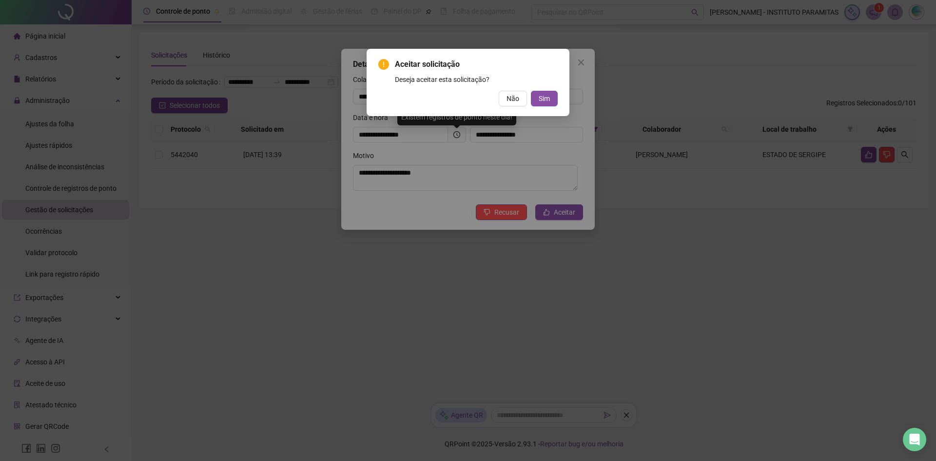
click at [543, 89] on div "Aceitar solicitação Deseja aceitar esta solicitação? Não Sim" at bounding box center [467, 83] width 179 height 48
click at [543, 98] on span "Sim" at bounding box center [544, 98] width 11 height 11
